Goal: Find specific page/section: Find specific page/section

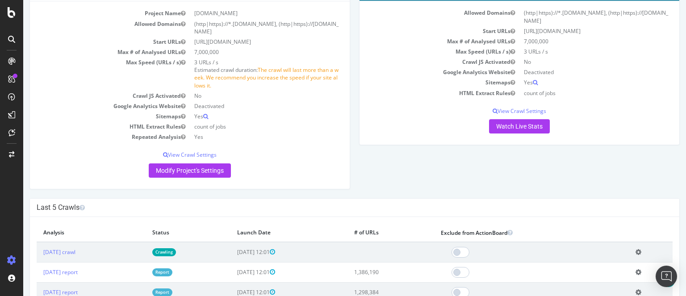
scroll to position [96, 0]
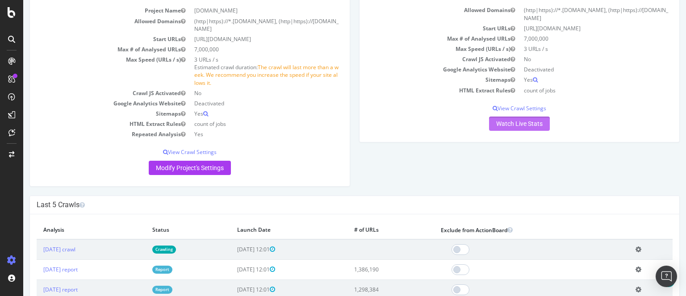
click at [525, 125] on link "Watch Live Stats" at bounding box center [519, 124] width 61 height 14
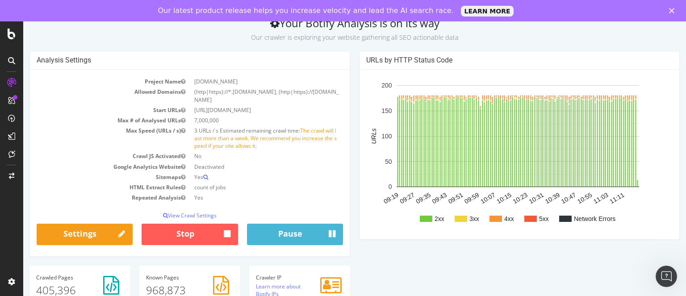
scroll to position [7, 0]
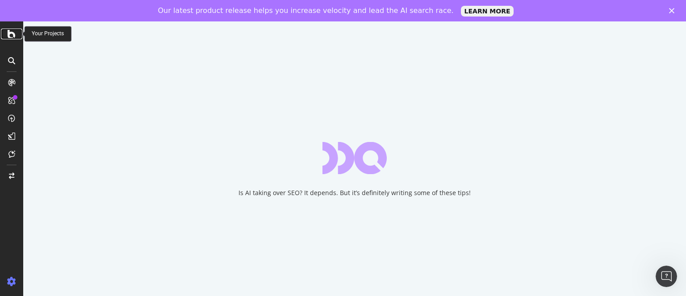
click at [10, 34] on icon at bounding box center [12, 34] width 8 height 11
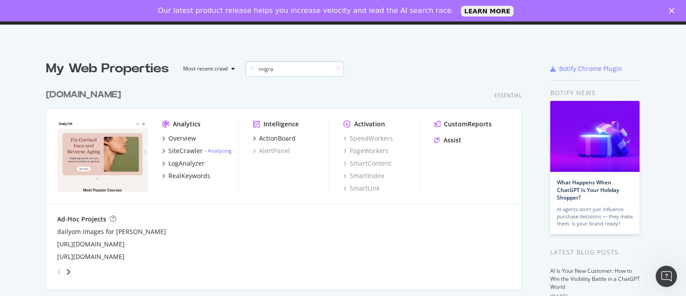
scroll to position [162, 476]
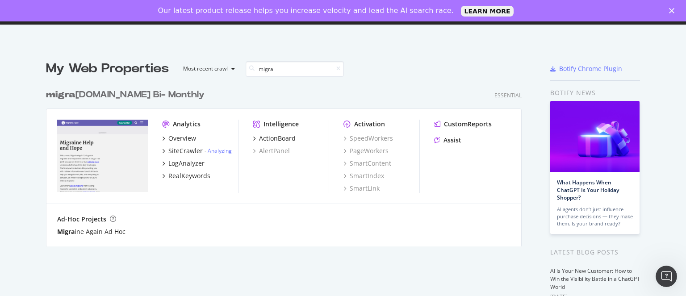
type input "migra"
click at [152, 94] on div "migra [DOMAIN_NAME] Bi- Monthly" at bounding box center [125, 94] width 159 height 13
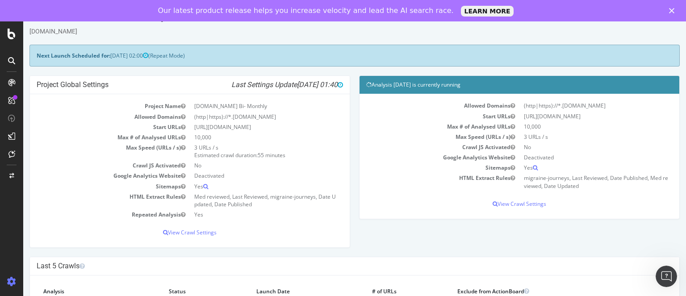
scroll to position [20, 0]
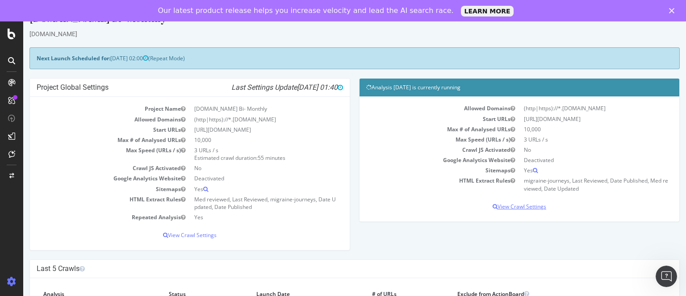
click at [515, 204] on p "View Crawl Settings" at bounding box center [519, 207] width 306 height 8
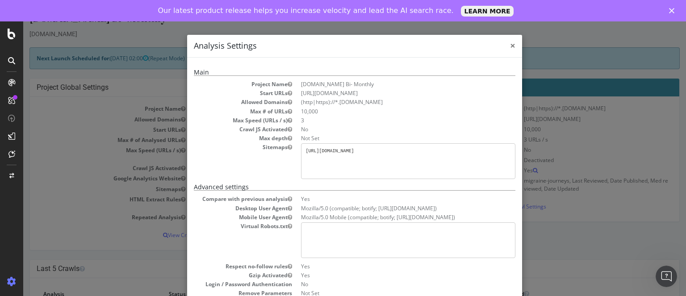
click at [510, 46] on span "×" at bounding box center [512, 45] width 5 height 13
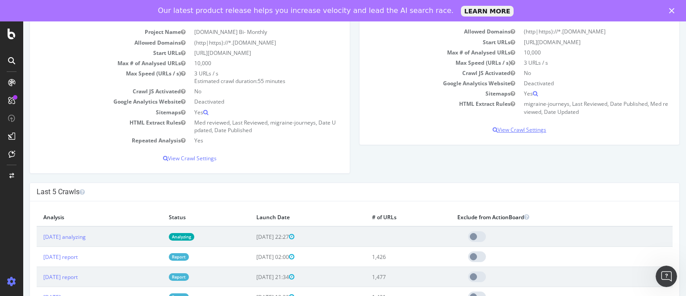
scroll to position [96, 0]
